Goal: Information Seeking & Learning: Learn about a topic

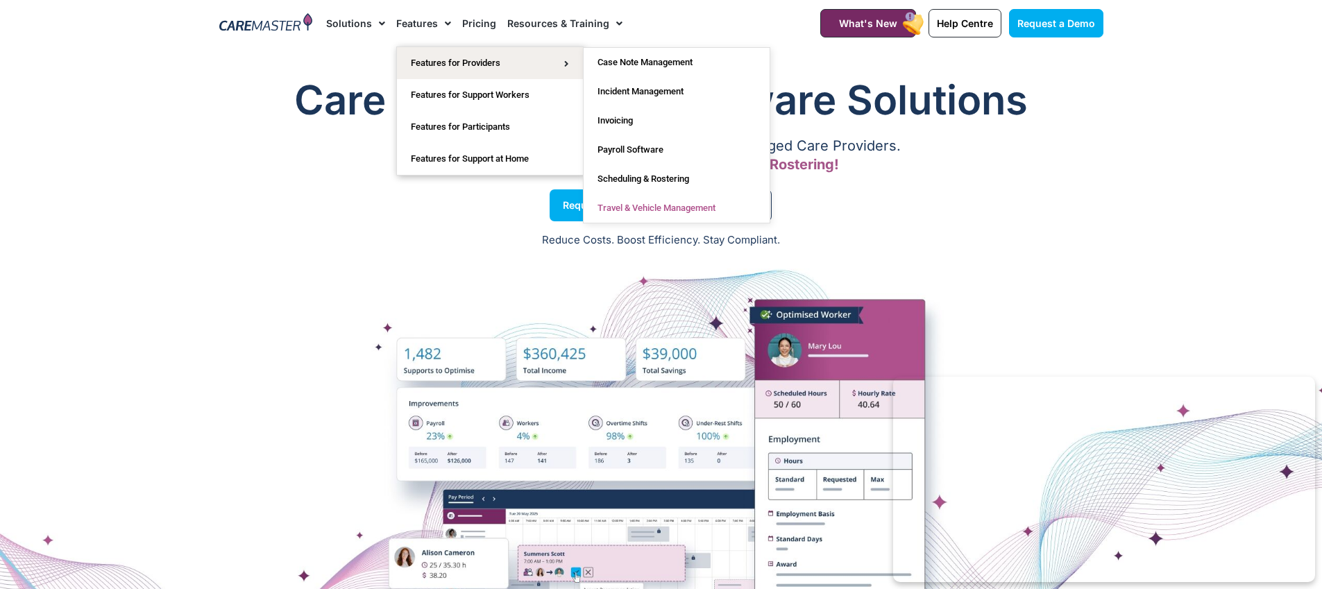
click at [658, 212] on link "Travel & Vehicle Management" at bounding box center [677, 208] width 186 height 29
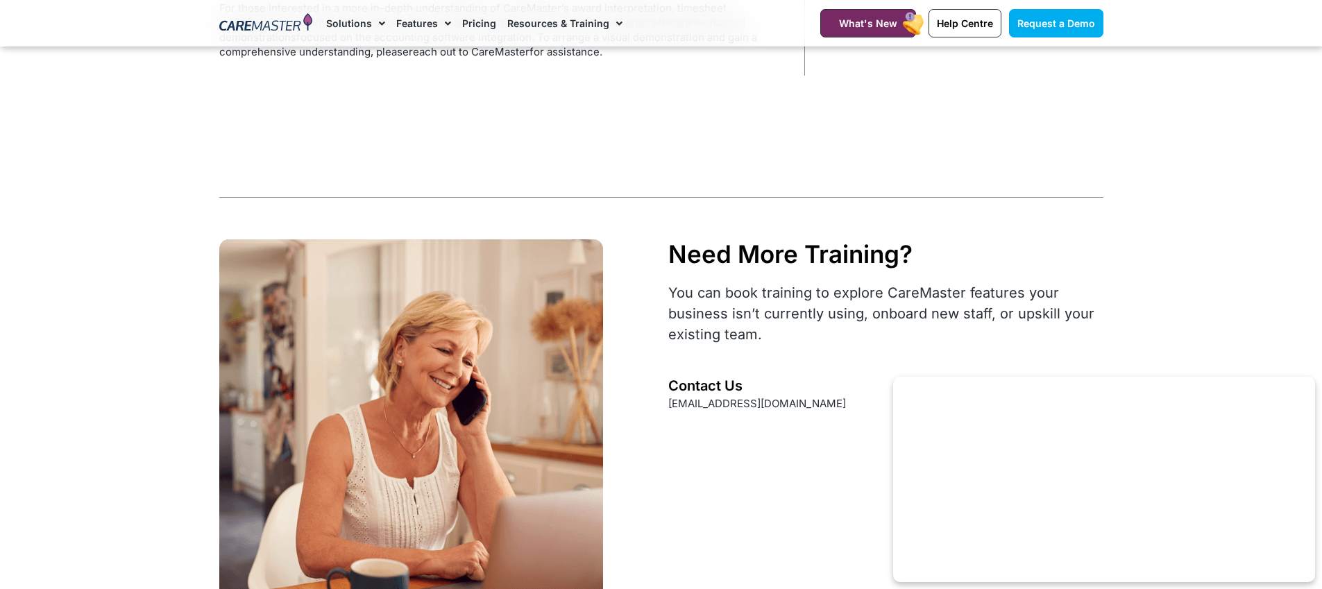
scroll to position [2450, 0]
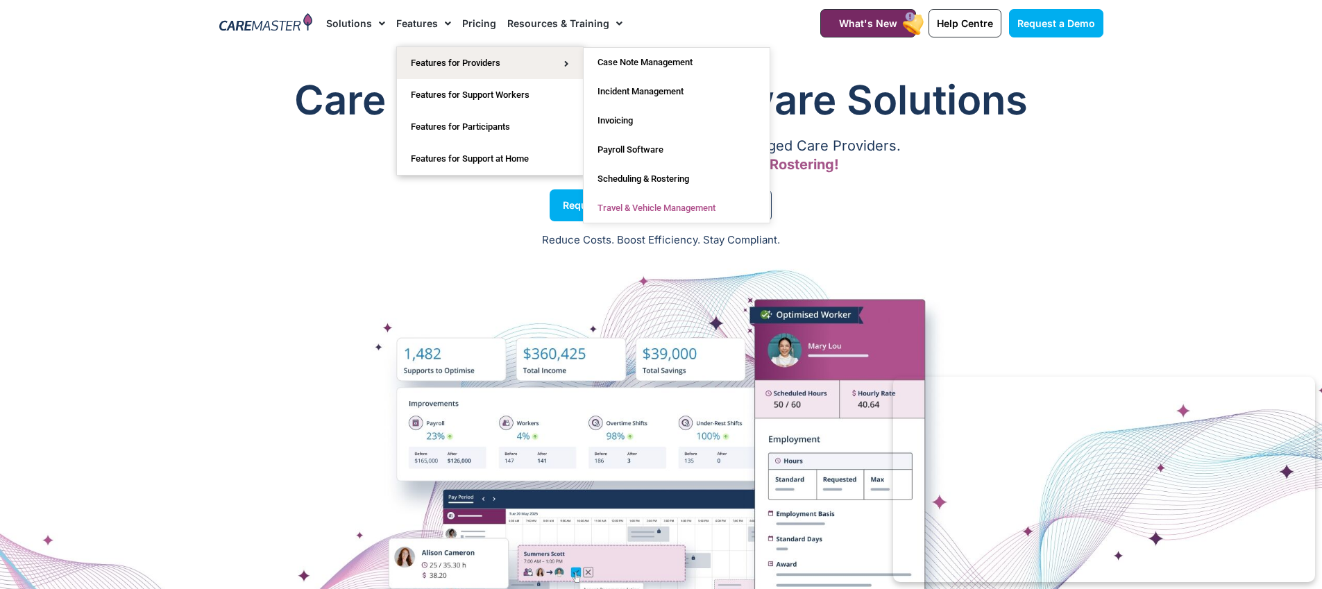
click at [644, 208] on link "Travel & Vehicle Management" at bounding box center [677, 208] width 186 height 29
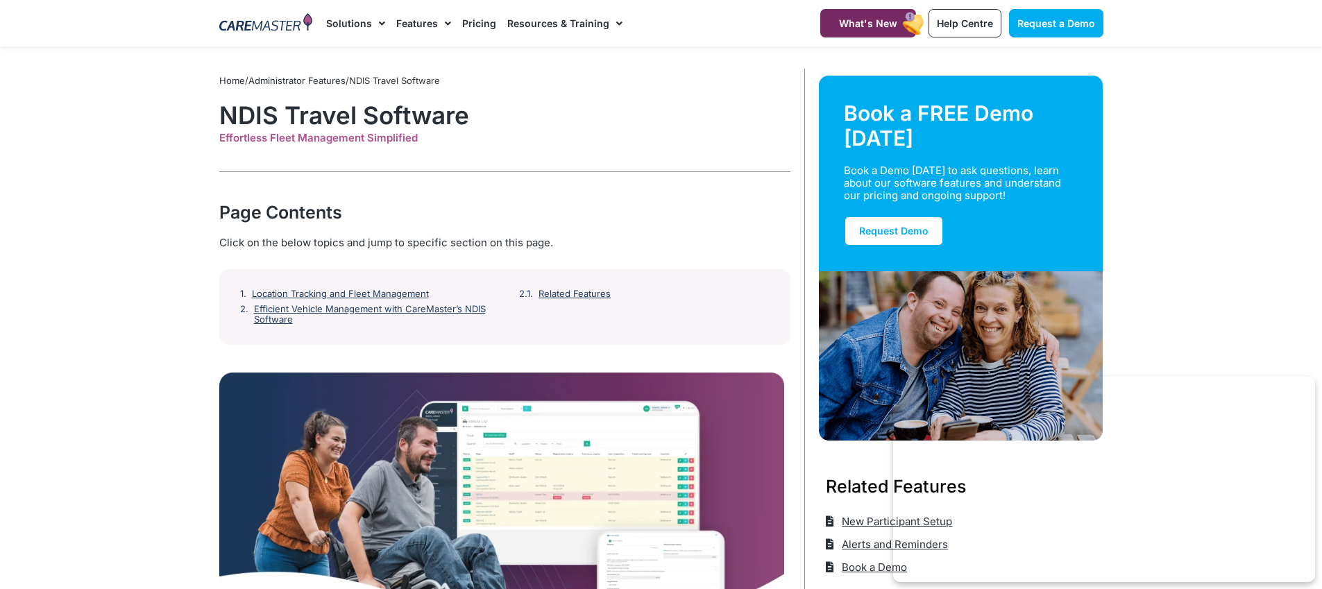
scroll to position [15, 0]
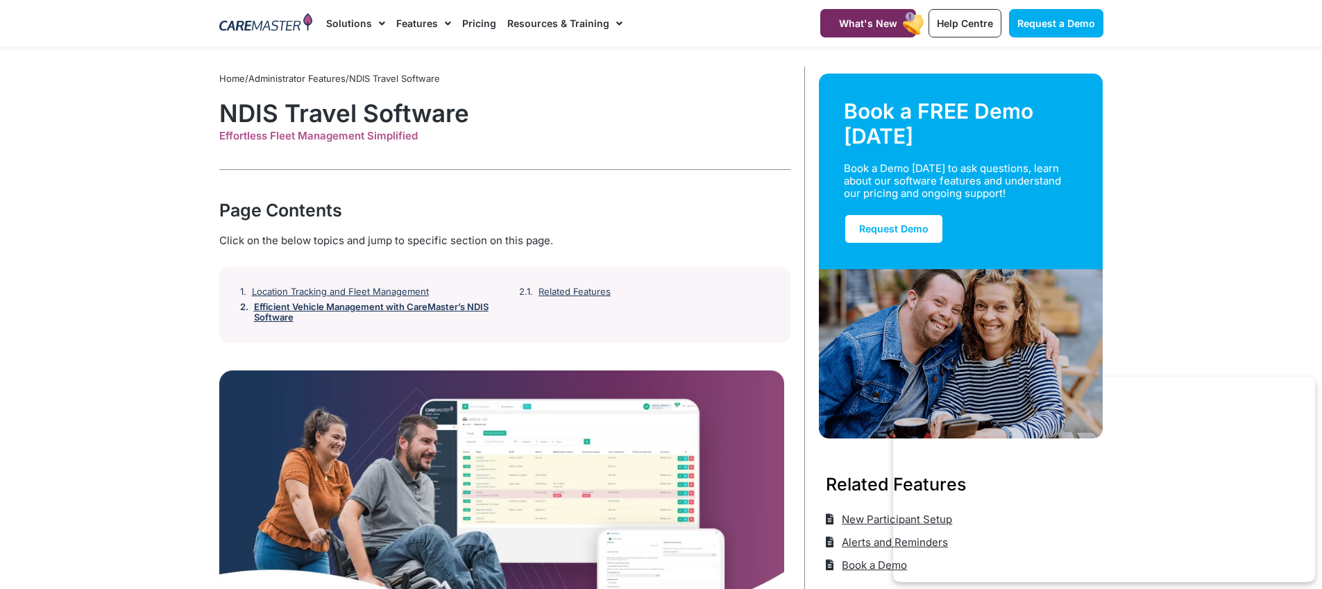
click at [414, 307] on link "Efficient Vehicle Management with CareMaster’s NDIS Software" at bounding box center [377, 313] width 246 height 22
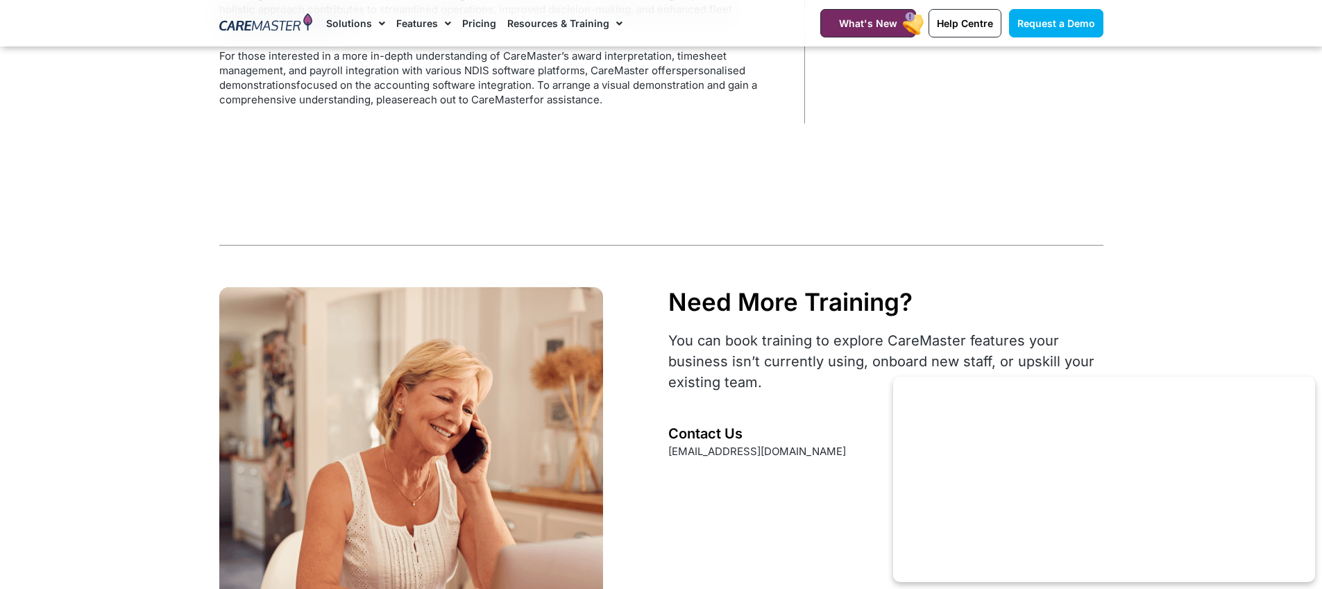
scroll to position [2523, 0]
